Goal: Check status

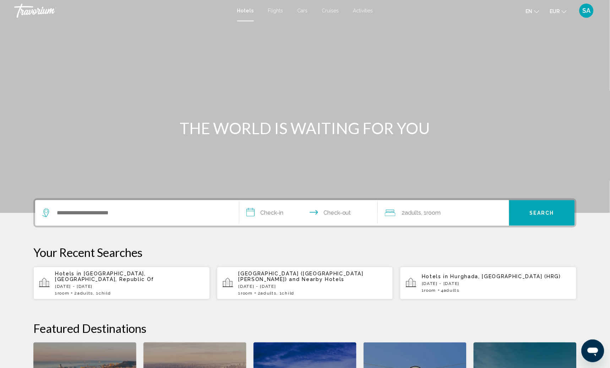
click at [590, 12] on span "SA" at bounding box center [587, 10] width 8 height 7
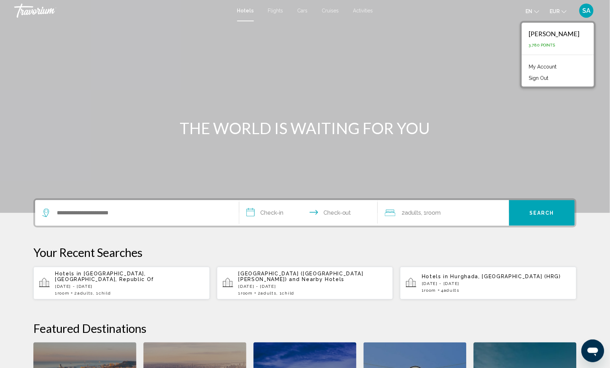
click at [560, 66] on link "My Account" at bounding box center [543, 66] width 35 height 9
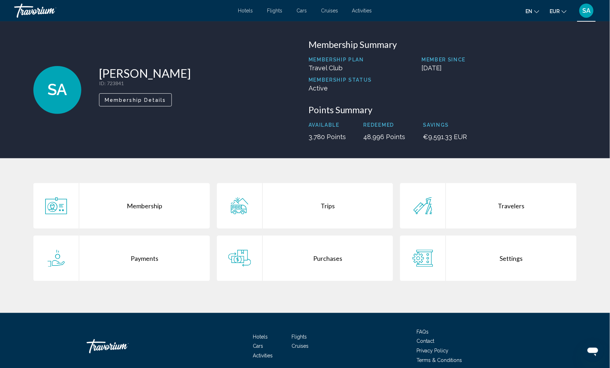
click at [319, 271] on div "Purchases" at bounding box center [328, 258] width 131 height 45
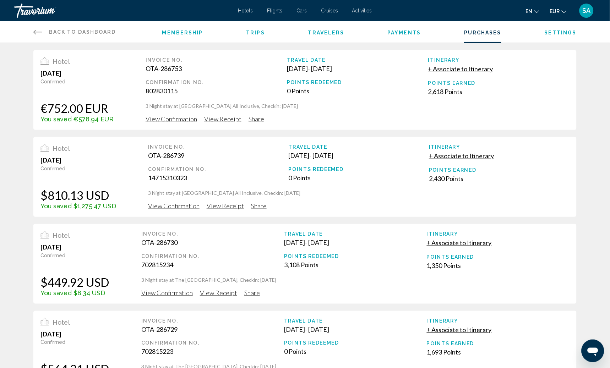
click at [250, 81] on div "Confirmation No." at bounding box center [216, 83] width 141 height 6
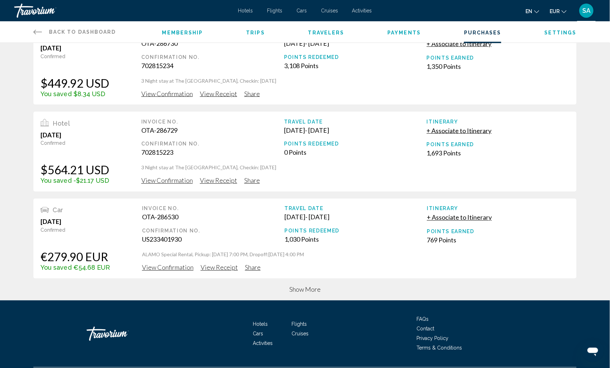
scroll to position [203, 0]
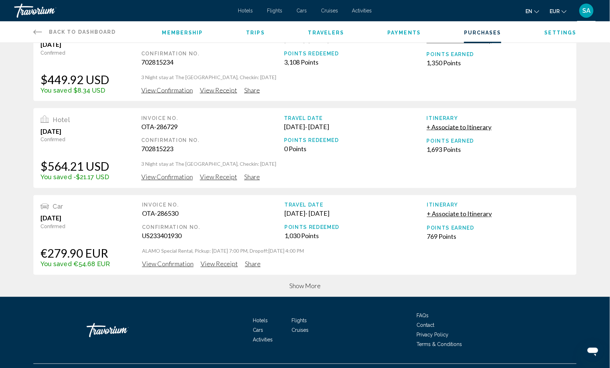
click at [303, 283] on span "Show More" at bounding box center [304, 286] width 31 height 8
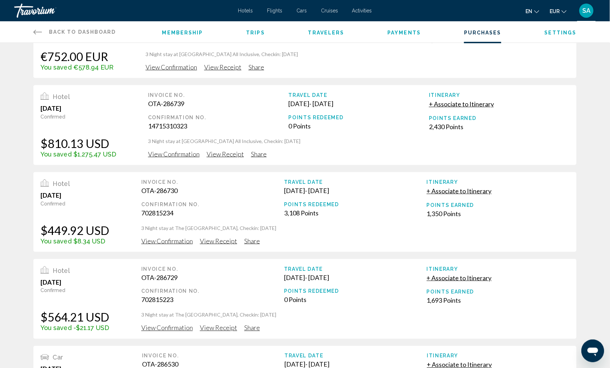
scroll to position [0, 0]
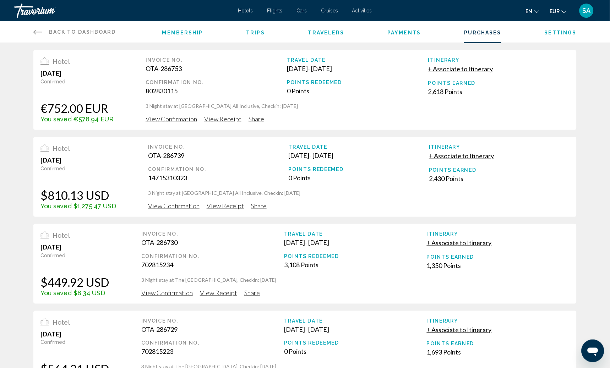
click at [537, 96] on div "Itinerary + Associate to Itinerary Points Earned 2,430 Points" at bounding box center [498, 76] width 141 height 38
click at [157, 130] on div "Hotel [DATE] Confirmed $810.13 USD You saved $1,275.47 USD Invoice No. OTA-2867…" at bounding box center [304, 90] width 543 height 80
click at [92, 125] on div "Hotel [DATE] Confirmed €752.00 EUR You saved €578.94 EUR Invoice No. OTA-286753…" at bounding box center [304, 90] width 543 height 80
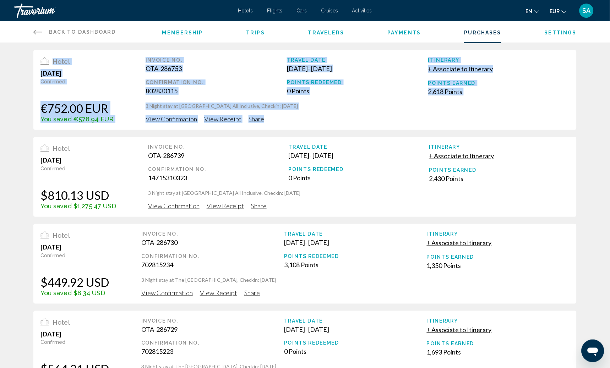
drag, startPoint x: 565, startPoint y: 119, endPoint x: 38, endPoint y: 58, distance: 531.2
click at [38, 58] on div "Hotel [DATE] Confirmed €752.00 EUR You saved €578.94 EUR Invoice No. OTA-286753…" at bounding box center [304, 90] width 543 height 80
click at [125, 96] on div "Hotel [DATE] Confirmed €752.00 EUR You saved €578.94 EUR Invoice No. OTA-286753…" at bounding box center [304, 90] width 543 height 80
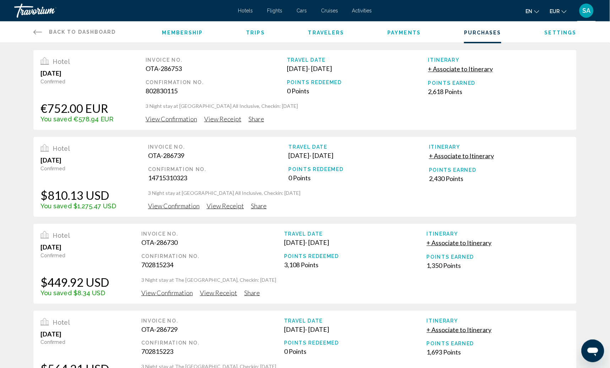
click at [174, 117] on span "View Confirmation" at bounding box center [171, 119] width 51 height 8
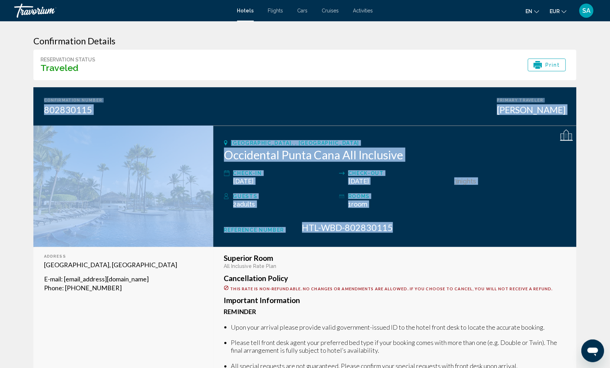
drag, startPoint x: 442, startPoint y: 241, endPoint x: 42, endPoint y: 102, distance: 423.9
click at [42, 102] on app-hotel-booking-overview "Confirmation Number 802830115 Primary Traveler [PERSON_NAME] [GEOGRAPHIC_DATA],…" at bounding box center [304, 167] width 543 height 160
copy app-hotel-booking-overview "Confirmation Number 802830115 Primary Traveler [PERSON_NAME] [GEOGRAPHIC_DATA],…"
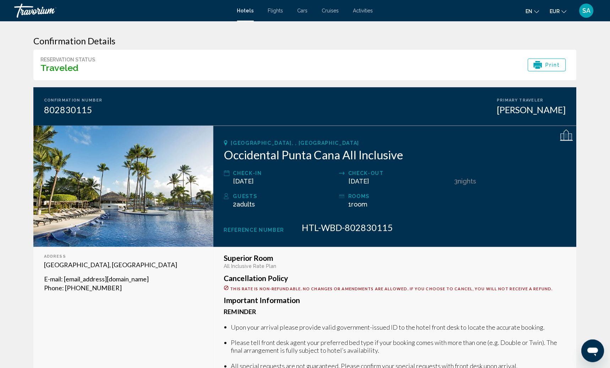
click at [257, 154] on h2 "Occidental Punta Cana All Inclusive" at bounding box center [395, 155] width 342 height 14
